Goal: Navigation & Orientation: Understand site structure

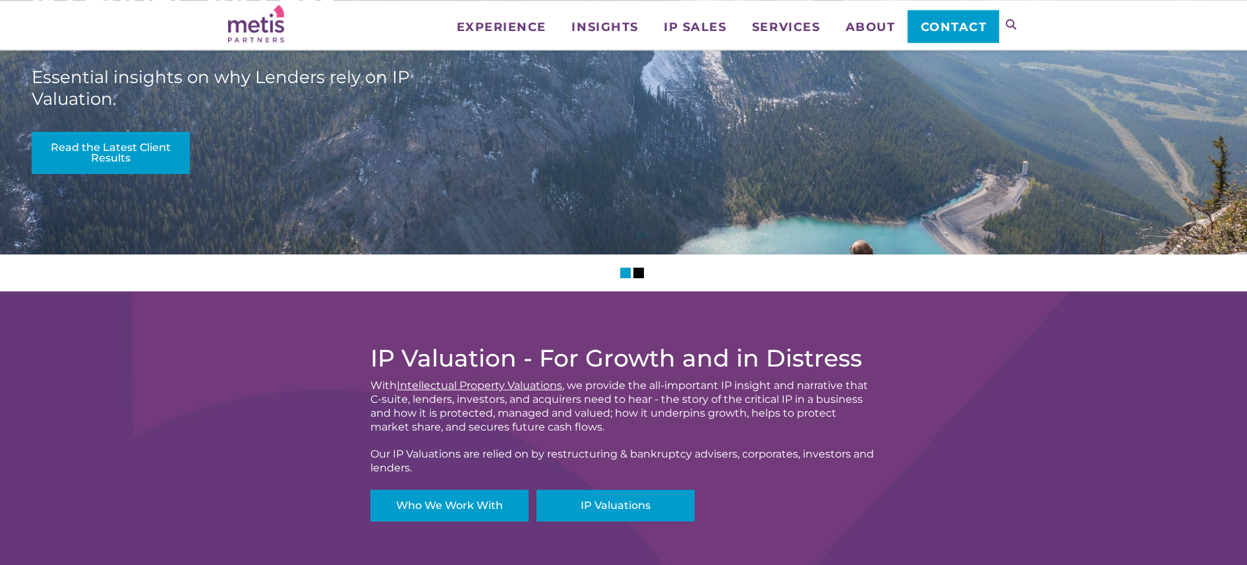
scroll to position [158, 0]
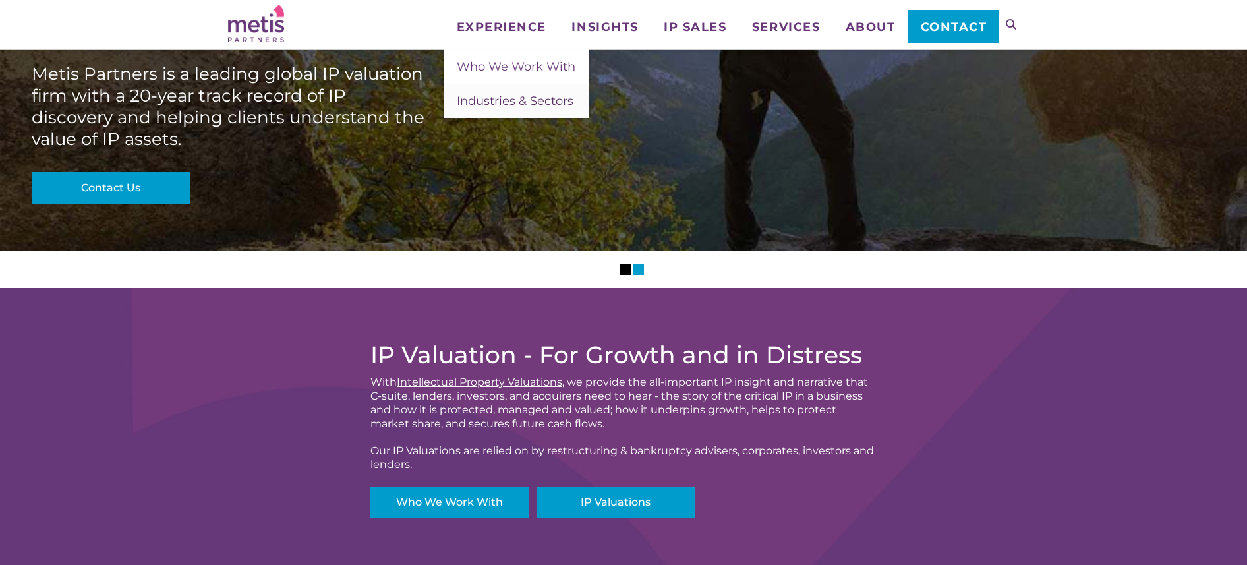
click at [512, 99] on span "Industries & Sectors" at bounding box center [515, 101] width 117 height 15
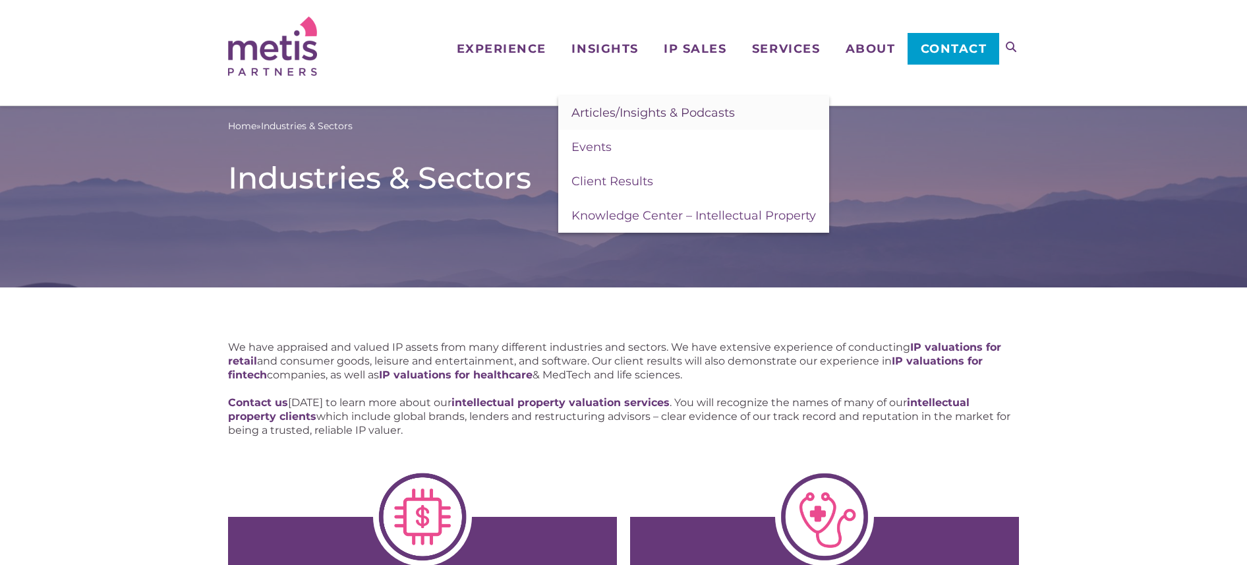
click at [648, 120] on span "Articles/Insights & Podcasts" at bounding box center [652, 112] width 163 height 15
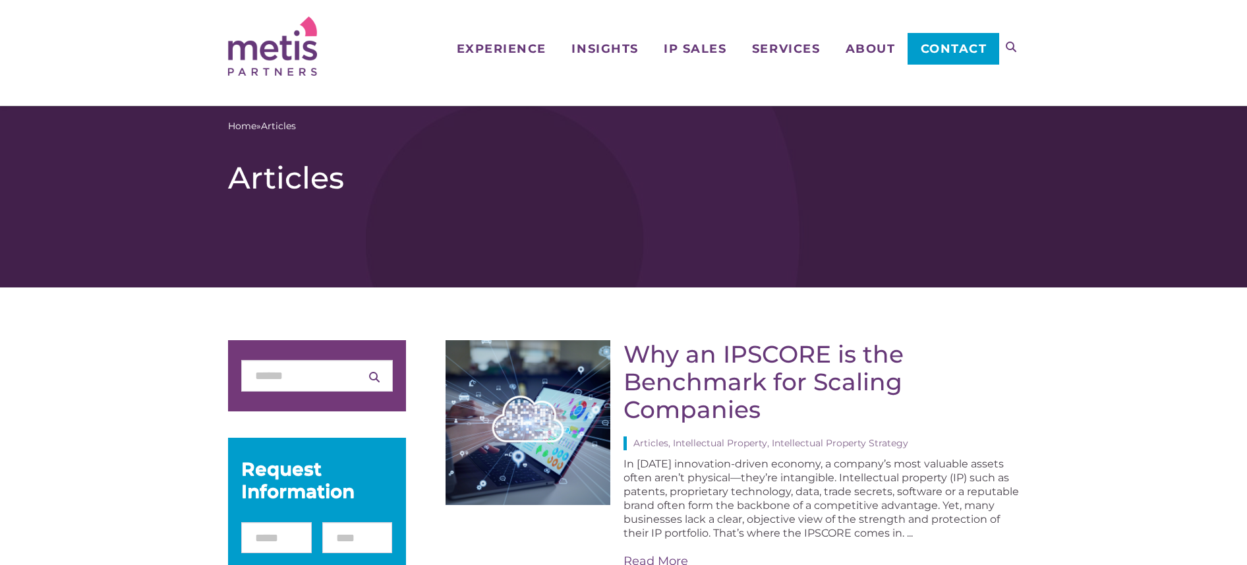
click at [307, 28] on img at bounding box center [272, 45] width 89 height 59
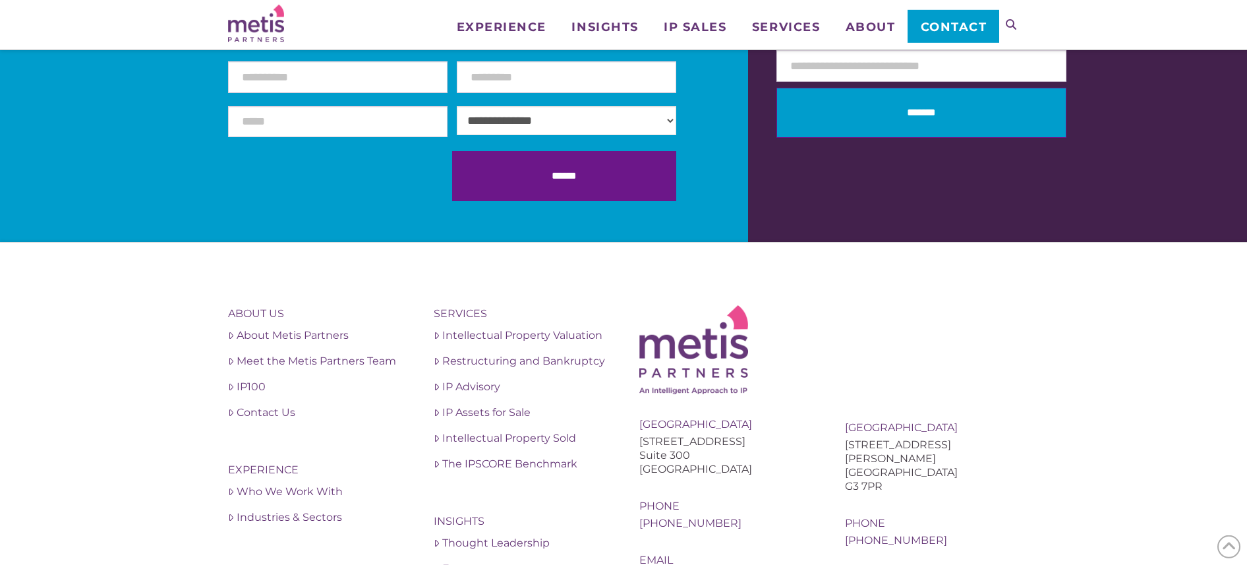
scroll to position [4650, 0]
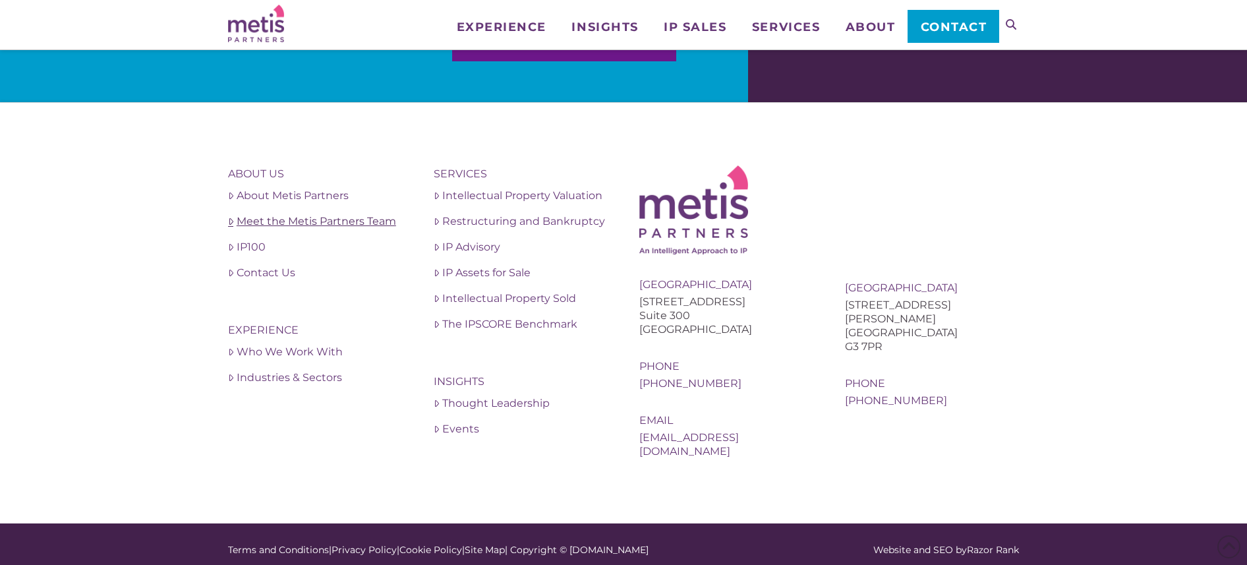
click at [343, 223] on link "Meet the Metis Partners Team" at bounding box center [315, 222] width 174 height 16
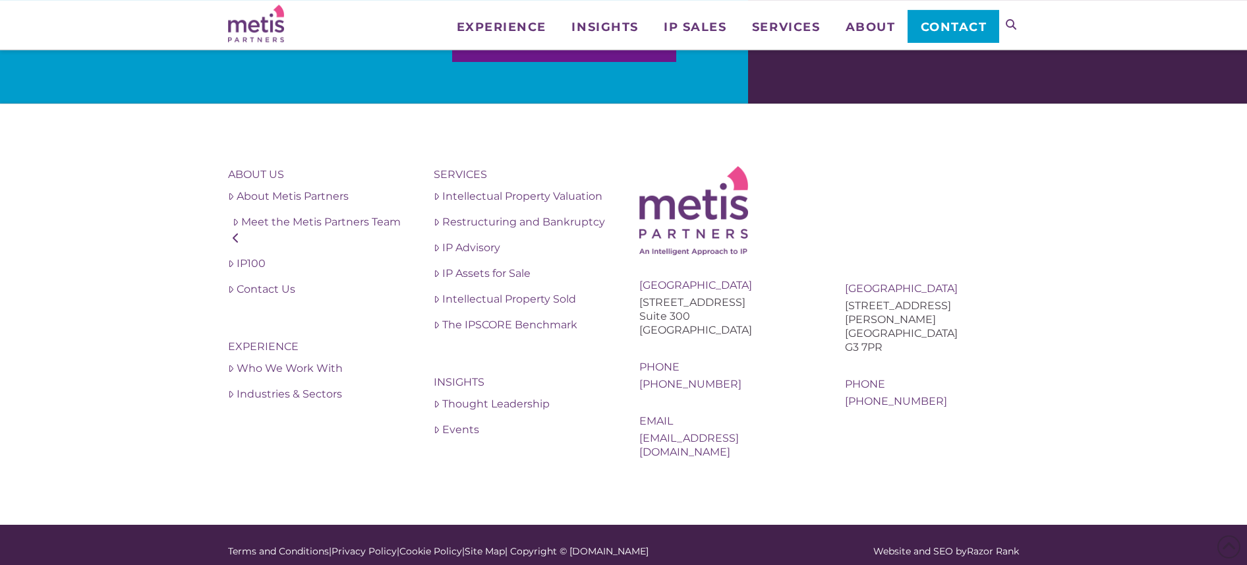
scroll to position [2728, 0]
